Goal: Navigation & Orientation: Find specific page/section

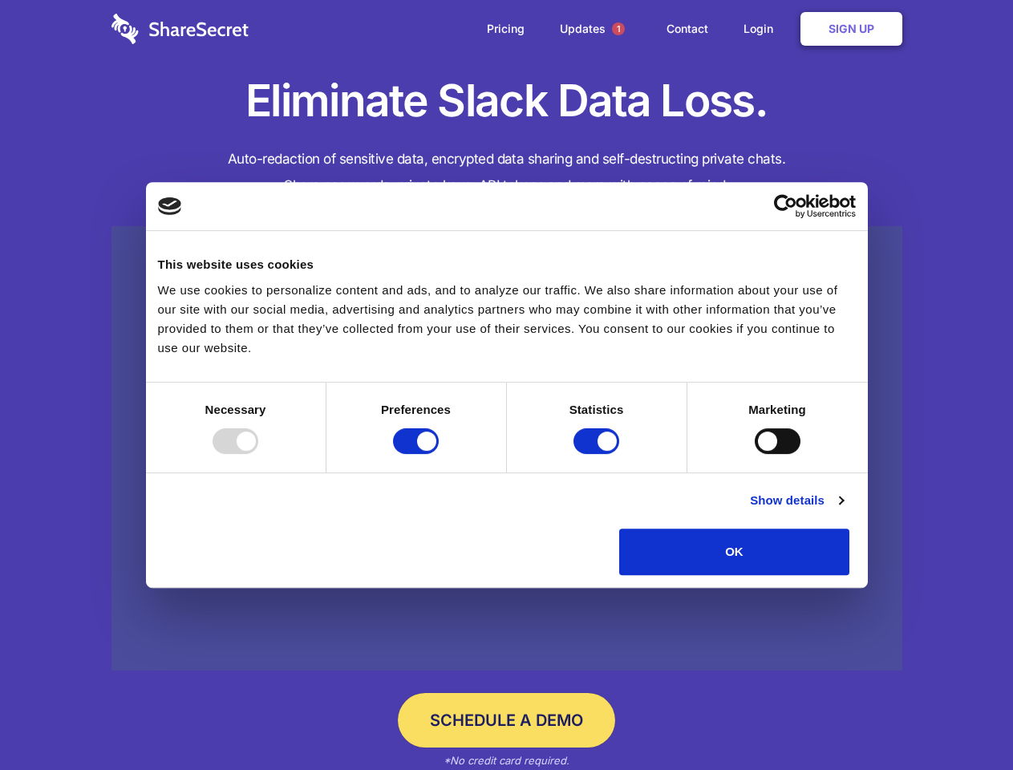
click at [258, 454] on div at bounding box center [236, 441] width 46 height 26
click at [439, 454] on input "Preferences" at bounding box center [416, 441] width 46 height 26
checkbox input "false"
click at [599, 454] on input "Statistics" at bounding box center [597, 441] width 46 height 26
checkbox input "false"
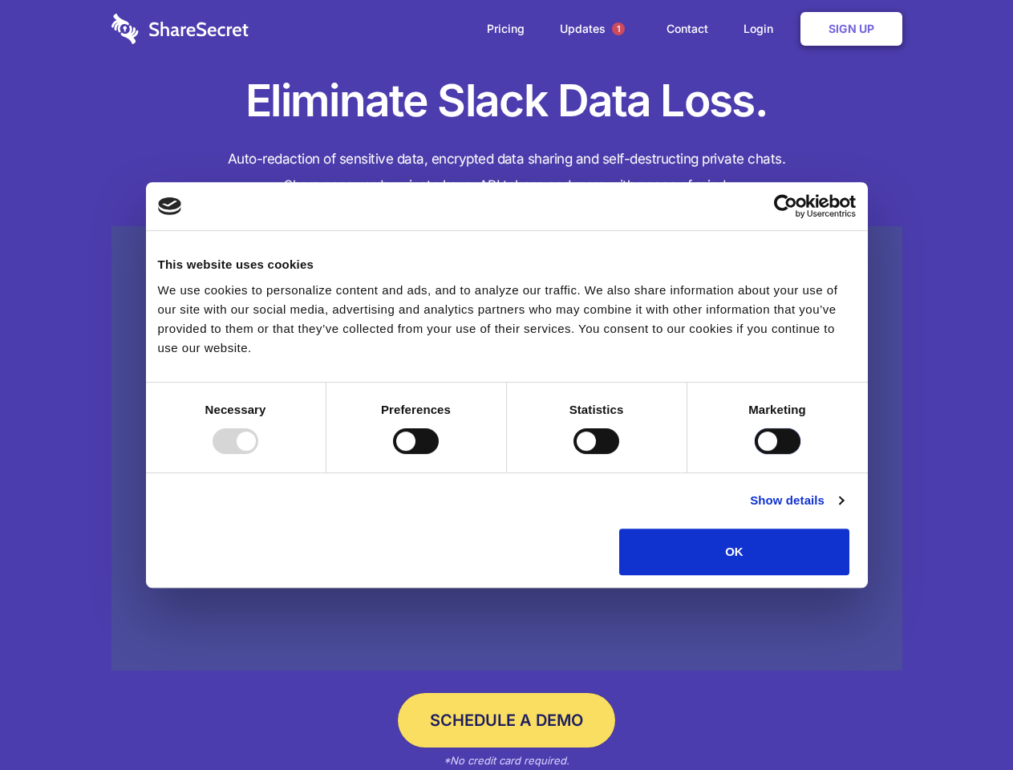
click at [755, 454] on input "Marketing" at bounding box center [778, 441] width 46 height 26
checkbox input "true"
click at [843, 510] on link "Show details" at bounding box center [796, 500] width 93 height 19
click at [0, 0] on li "Necessary 7 Necessary cookies help make a website usable by enabling basic func…" at bounding box center [0, 0] width 0 height 0
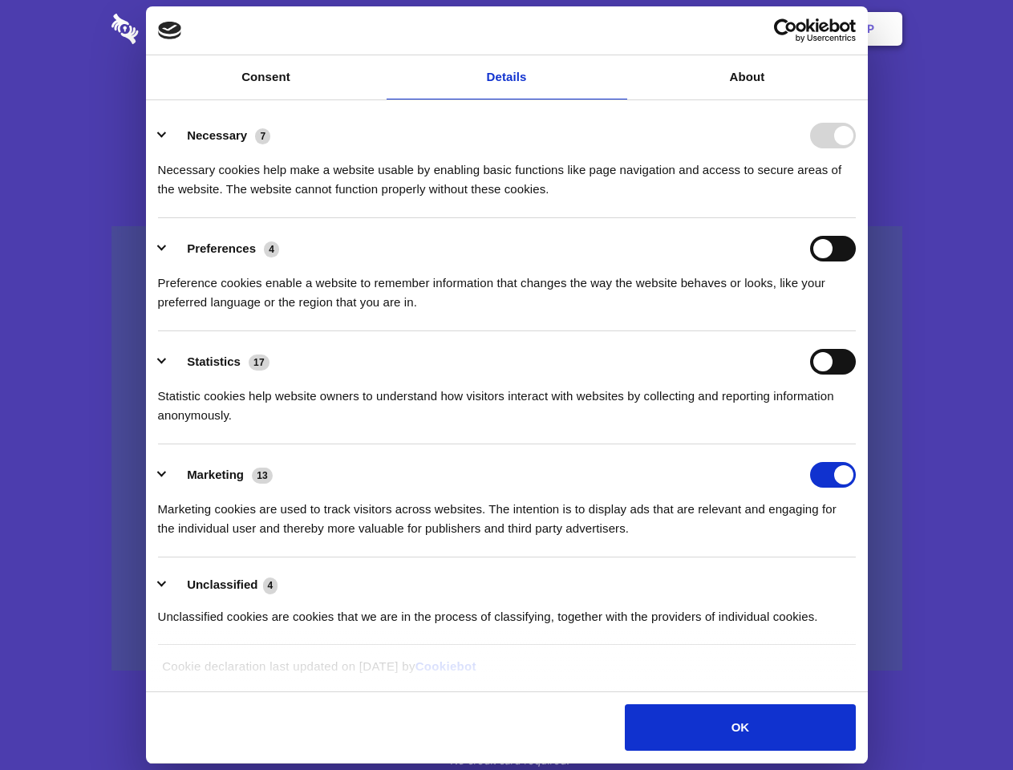
click at [618, 29] on span "1" at bounding box center [618, 28] width 13 height 13
